Goal: Transaction & Acquisition: Purchase product/service

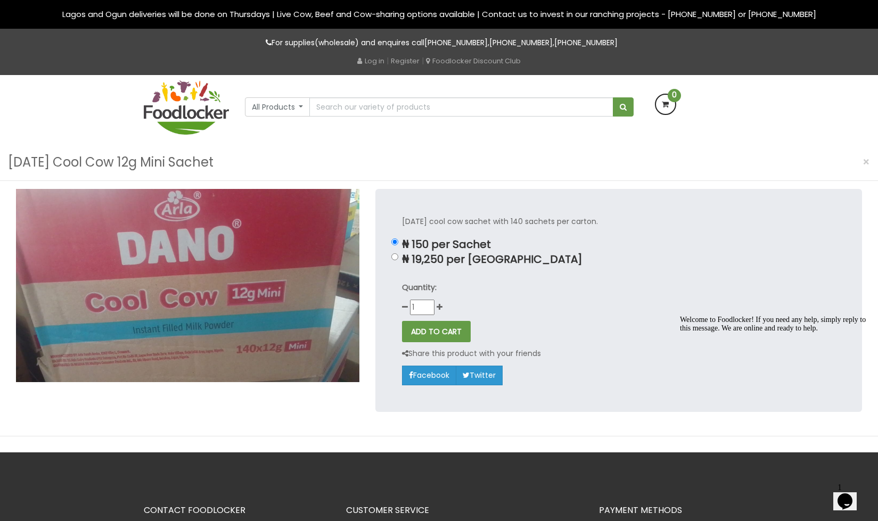
click at [412, 230] on div "[DATE] cool cow sachet with 140 sachets per carton. ₦ 150 per Sachet ₦ 19,250 p…" at bounding box center [618, 300] width 487 height 223
drag, startPoint x: 412, startPoint y: 245, endPoint x: 429, endPoint y: 245, distance: 17.0
click at [429, 245] on p "₦ 150 per Sachet" at bounding box center [618, 245] width 433 height 12
drag, startPoint x: 434, startPoint y: 245, endPoint x: 398, endPoint y: 246, distance: 35.7
click at [398, 246] on div "[DATE] cool cow sachet with 140 sachets per carton. ₦ 150 per Sachet ₦ 19,250 p…" at bounding box center [618, 300] width 487 height 223
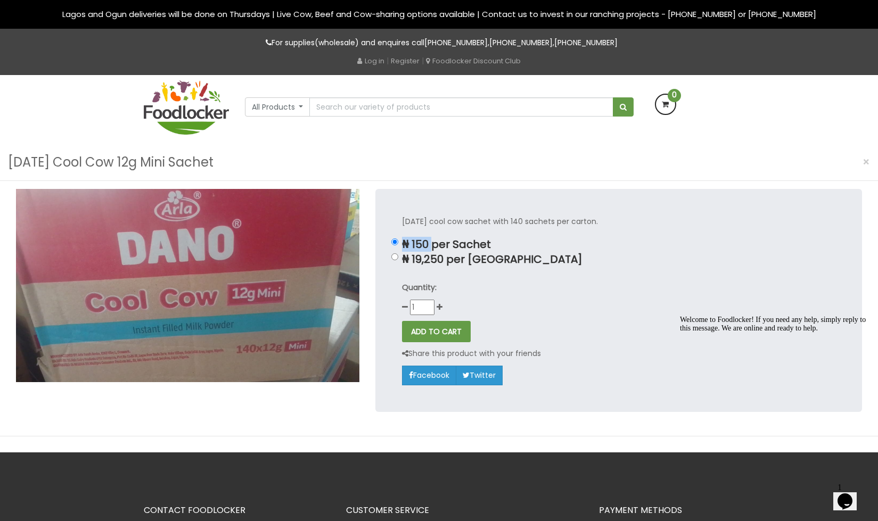
copy p "₦ 150"
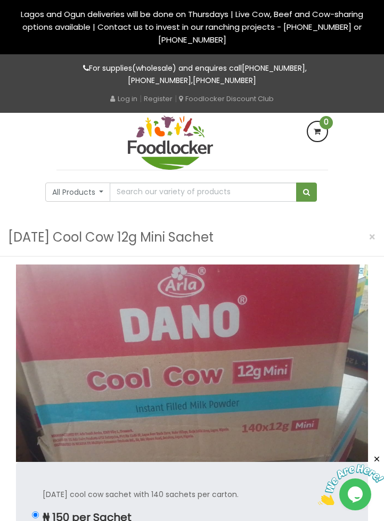
click at [182, 154] on img at bounding box center [170, 143] width 85 height 54
click at [101, 191] on button "All Products" at bounding box center [77, 192] width 65 height 19
